Goal: Find contact information: Find contact information

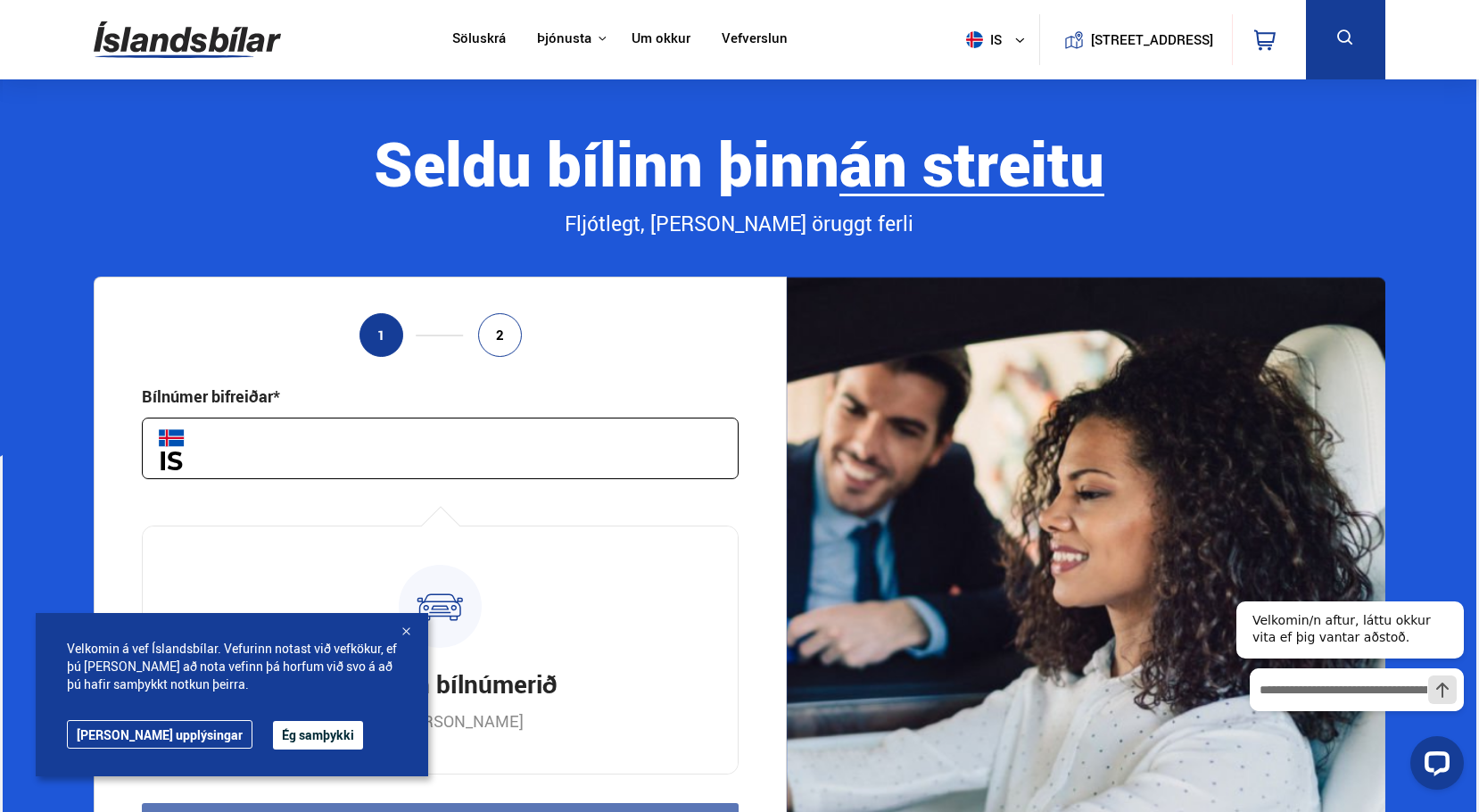
click at [648, 31] on link "Um okkur" at bounding box center [660, 40] width 59 height 19
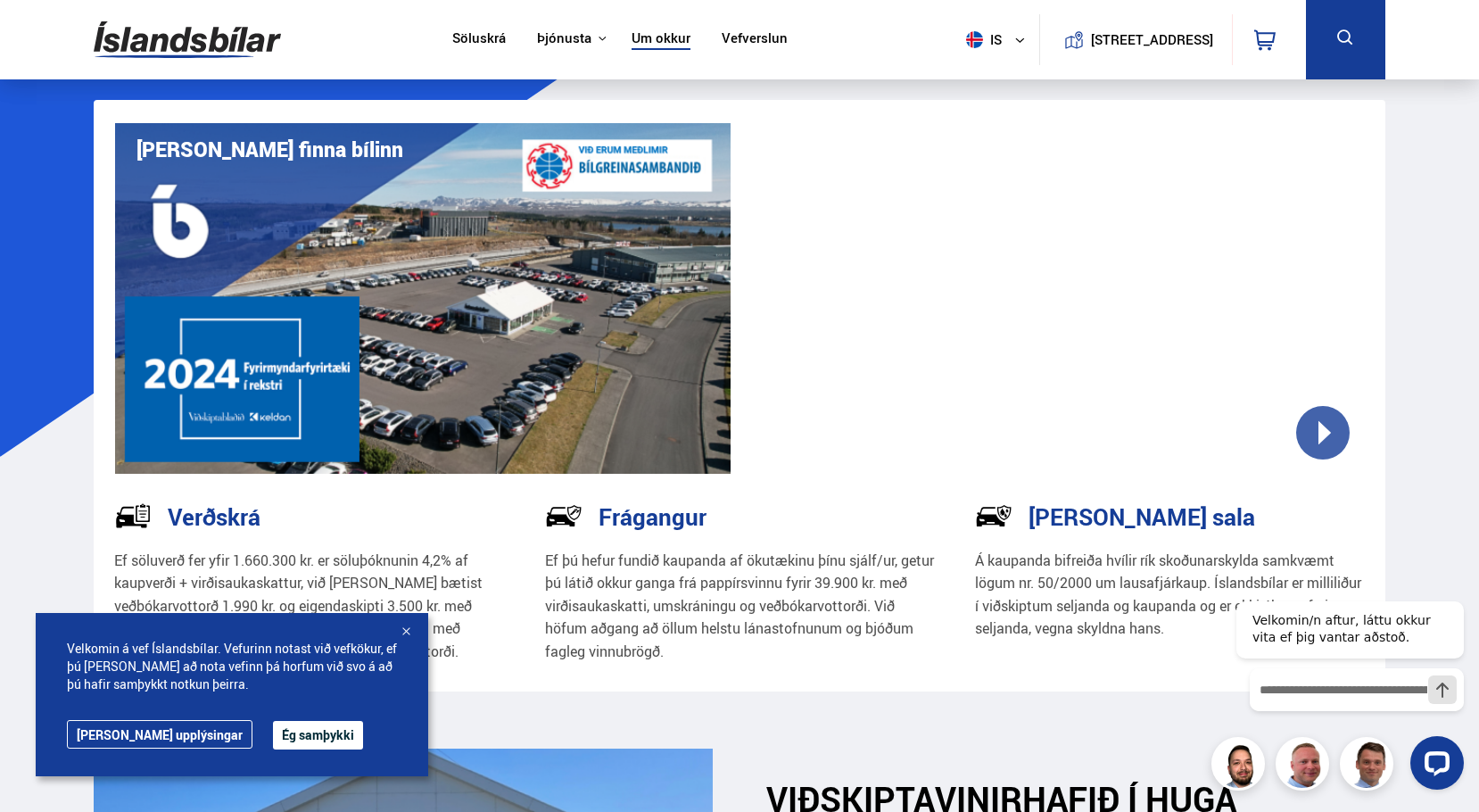
click at [176, 21] on img at bounding box center [187, 40] width 188 height 58
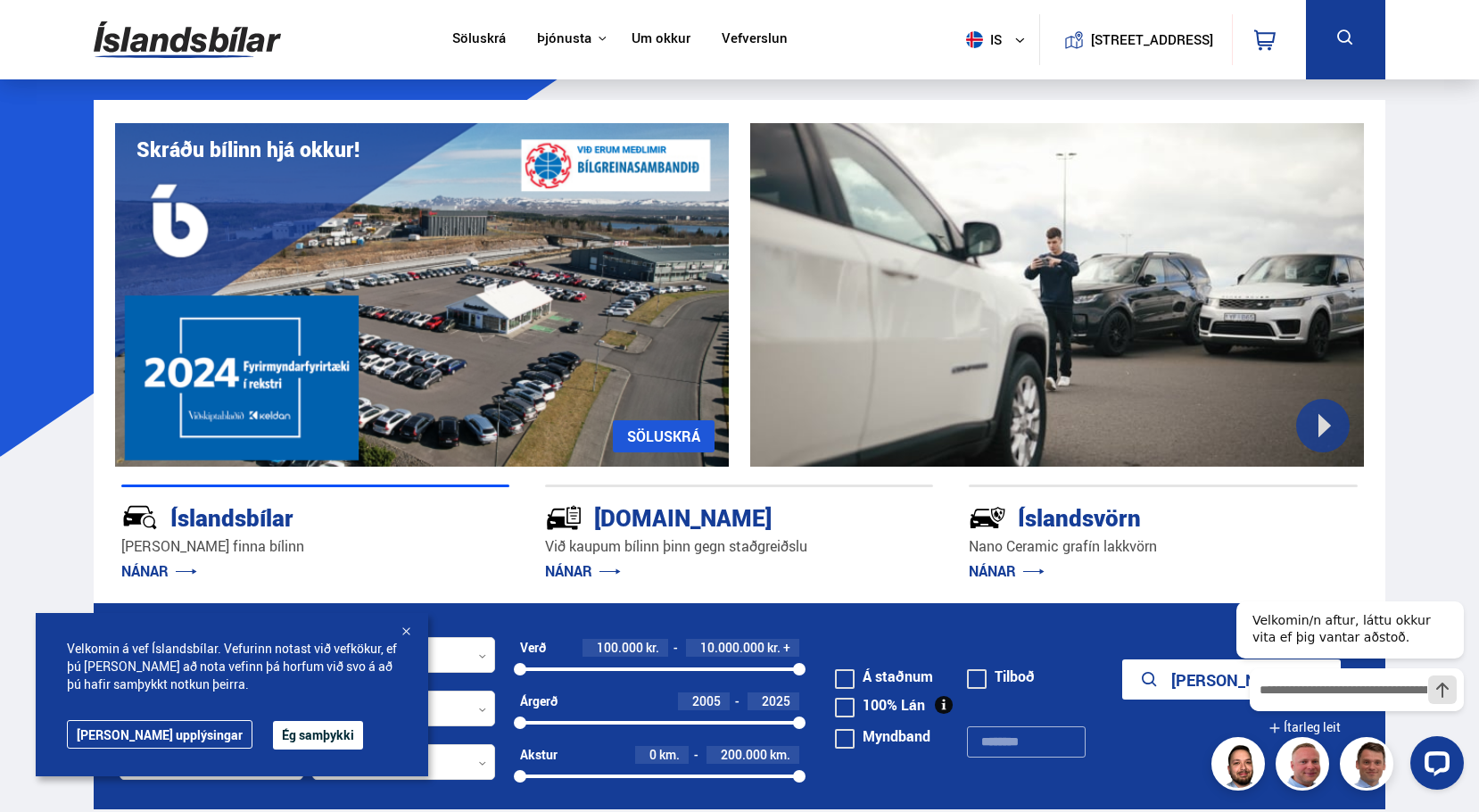
click at [631, 35] on link "Um okkur" at bounding box center [660, 40] width 59 height 19
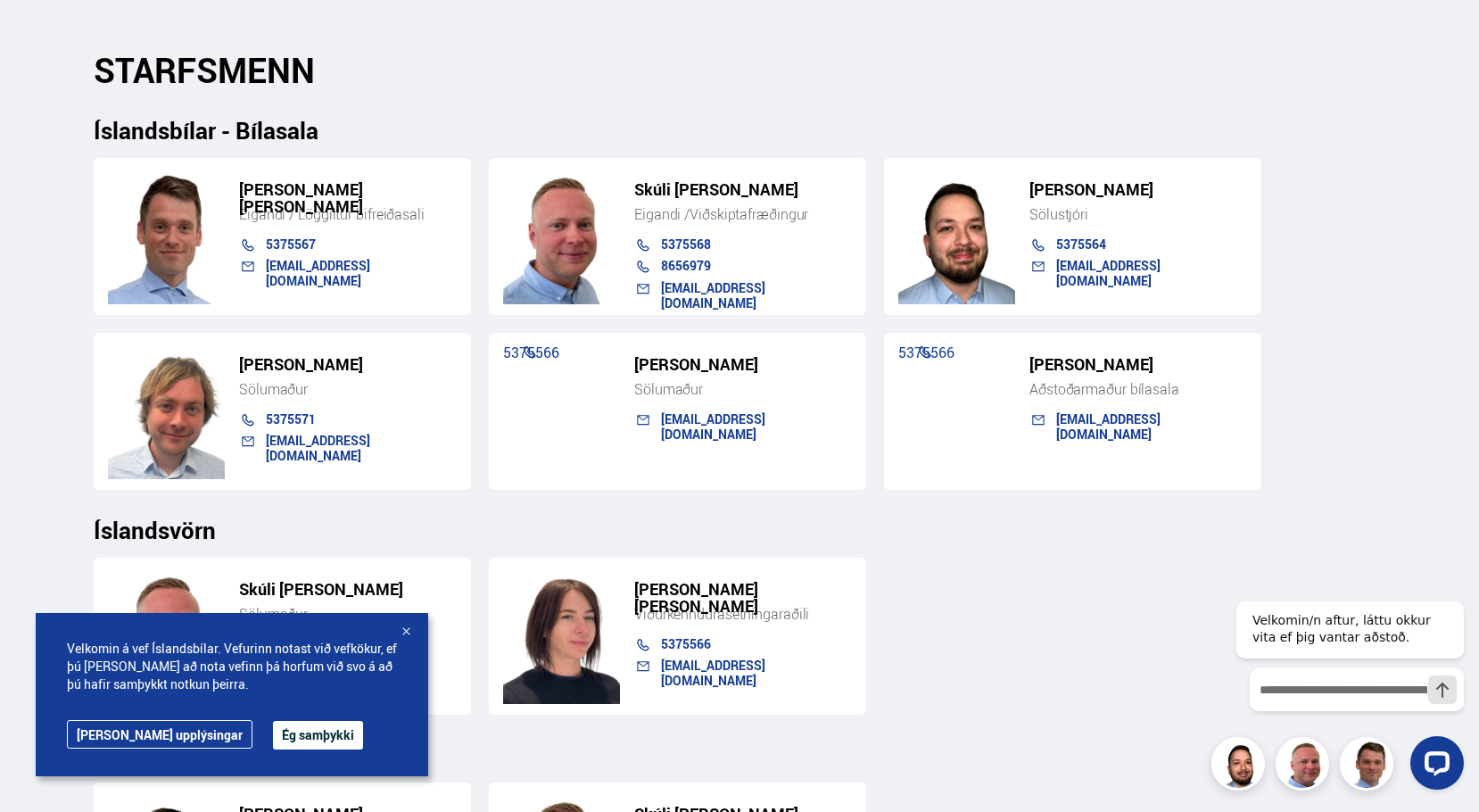
scroll to position [1785, 0]
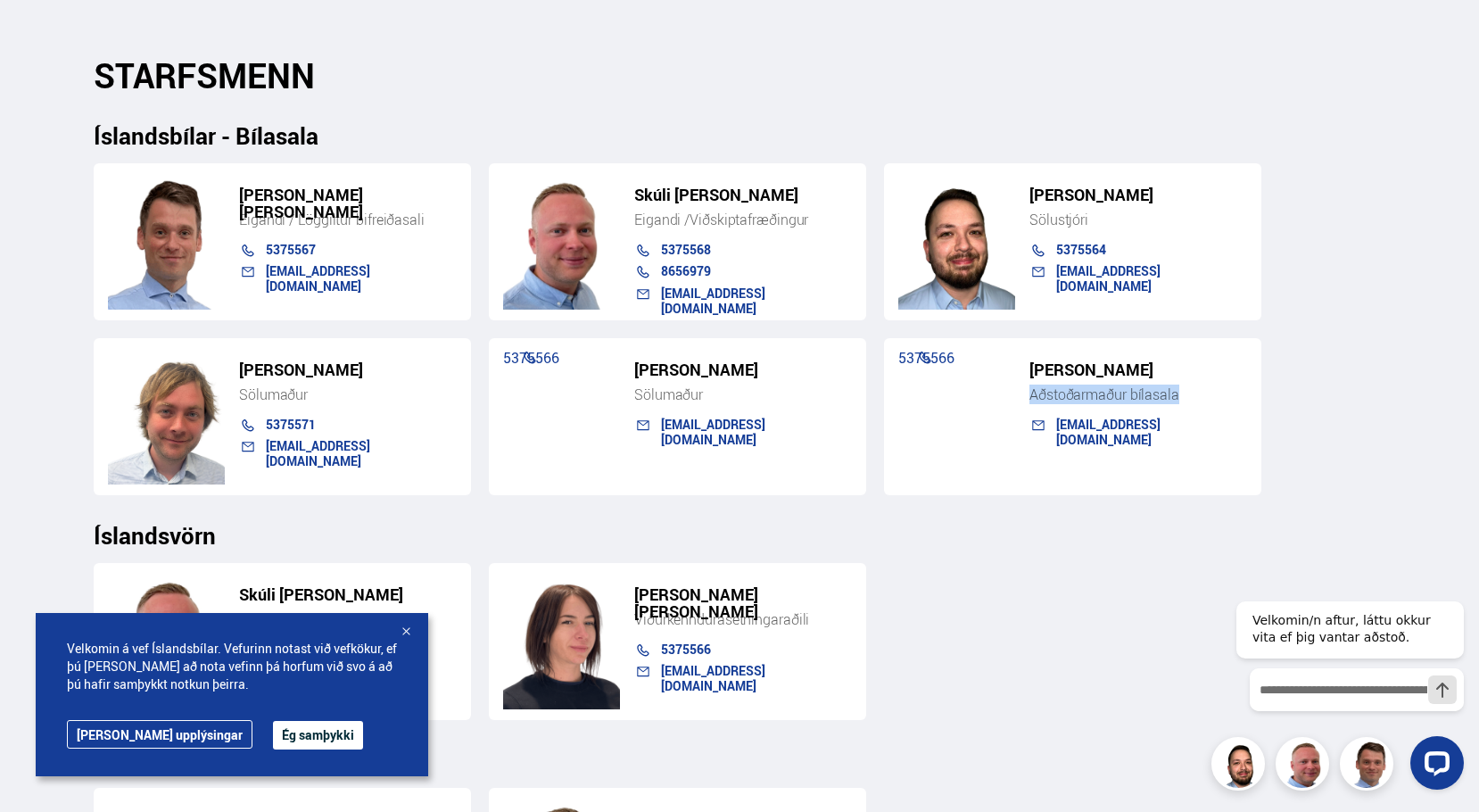
drag, startPoint x: 1186, startPoint y: 396, endPoint x: 1008, endPoint y: 409, distance: 178.5
click at [1008, 409] on div "[PERSON_NAME] Aðstoðarmaður bílasala 5375566 [EMAIL_ADDRESS][DOMAIN_NAME]" at bounding box center [1073, 417] width 377 height 157
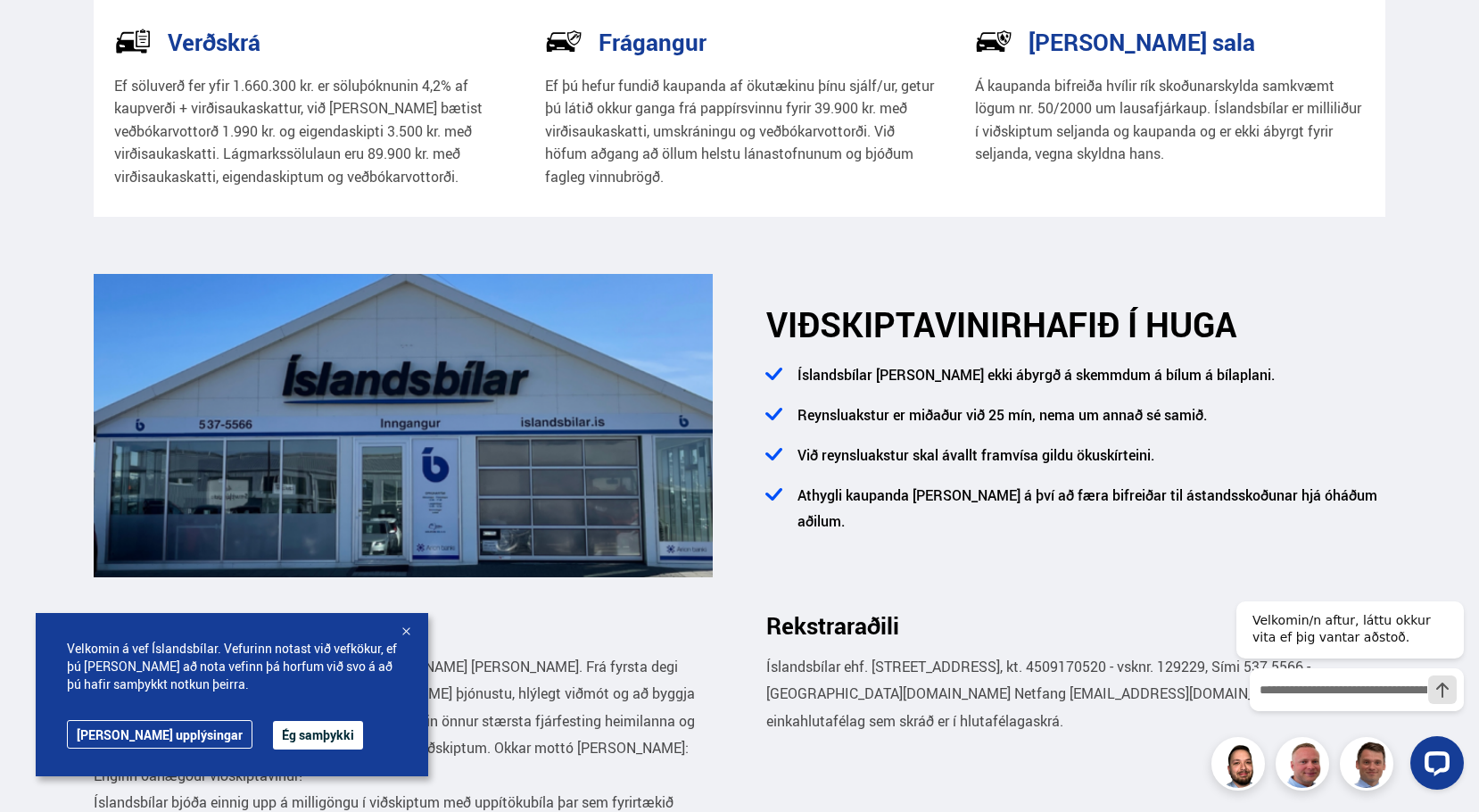
scroll to position [535, 0]
